Goal: Answer question/provide support

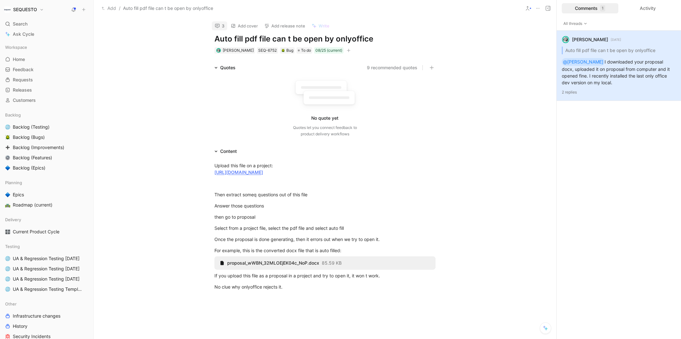
scroll to position [4, 0]
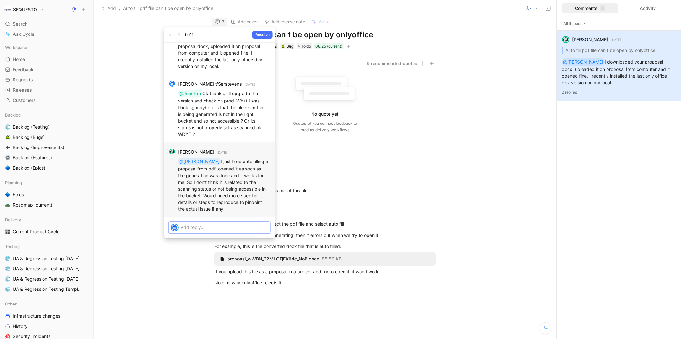
click at [206, 229] on p at bounding box center [225, 227] width 88 height 7
click at [192, 228] on p "I upgreaded onlyoffice on prod and re-tried and I confirm it is working now." at bounding box center [225, 230] width 88 height 13
click at [257, 244] on span "Send" at bounding box center [261, 244] width 10 height 6
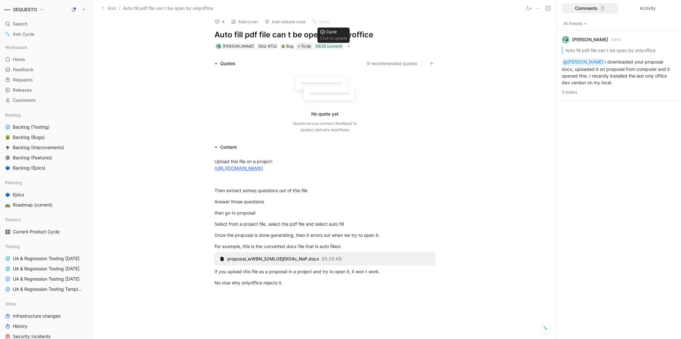
click at [307, 48] on span "To do" at bounding box center [306, 46] width 10 height 6
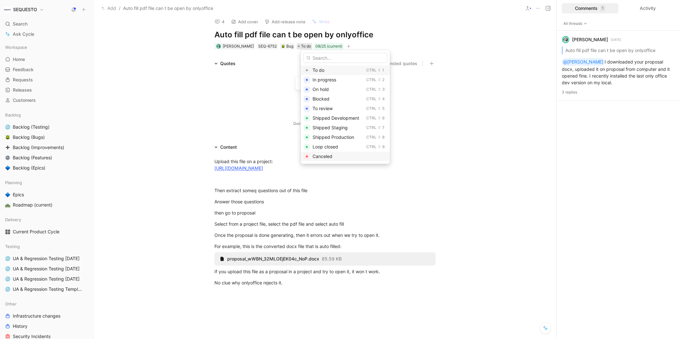
click at [326, 157] on span "Canceled" at bounding box center [323, 156] width 20 height 5
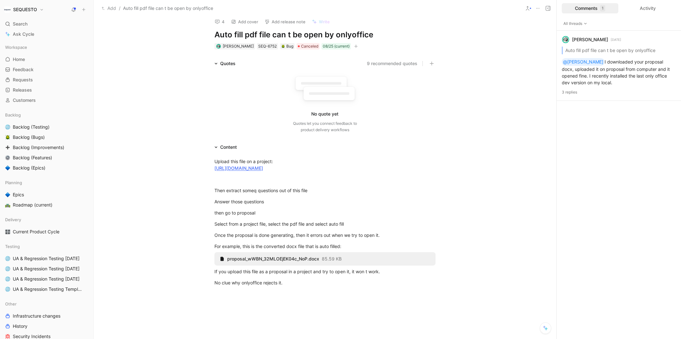
click at [132, 41] on div "4 Add cover Add release note Write Auto fill pdf file can t be open by onlyoffi…" at bounding box center [325, 178] width 463 height 323
click at [591, 108] on div "[PERSON_NAME] [DATE] Auto fill pdf file can t be open by onlyoffice @[PERSON_NA…" at bounding box center [619, 185] width 124 height 309
click at [517, 130] on div "Quotes 9 recommended quotes No quote yet Quotes let you connect feedback to pro…" at bounding box center [325, 98] width 463 height 76
